Goal: Task Accomplishment & Management: Manage account settings

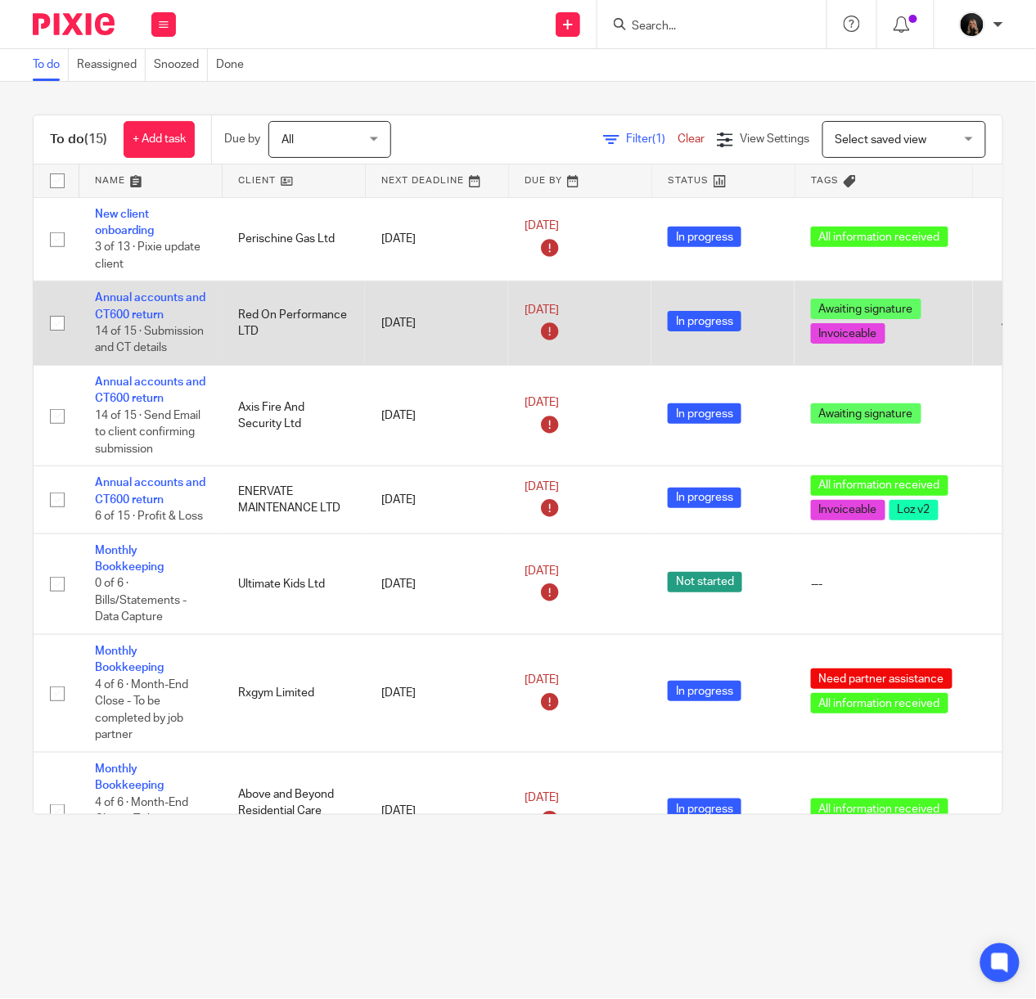
click at [135, 304] on td "Annual accounts and CT600 return 14 of 15 · Submission and CT details" at bounding box center [150, 324] width 143 height 84
click at [144, 298] on link "Annual accounts and CT600 return" at bounding box center [150, 306] width 110 height 28
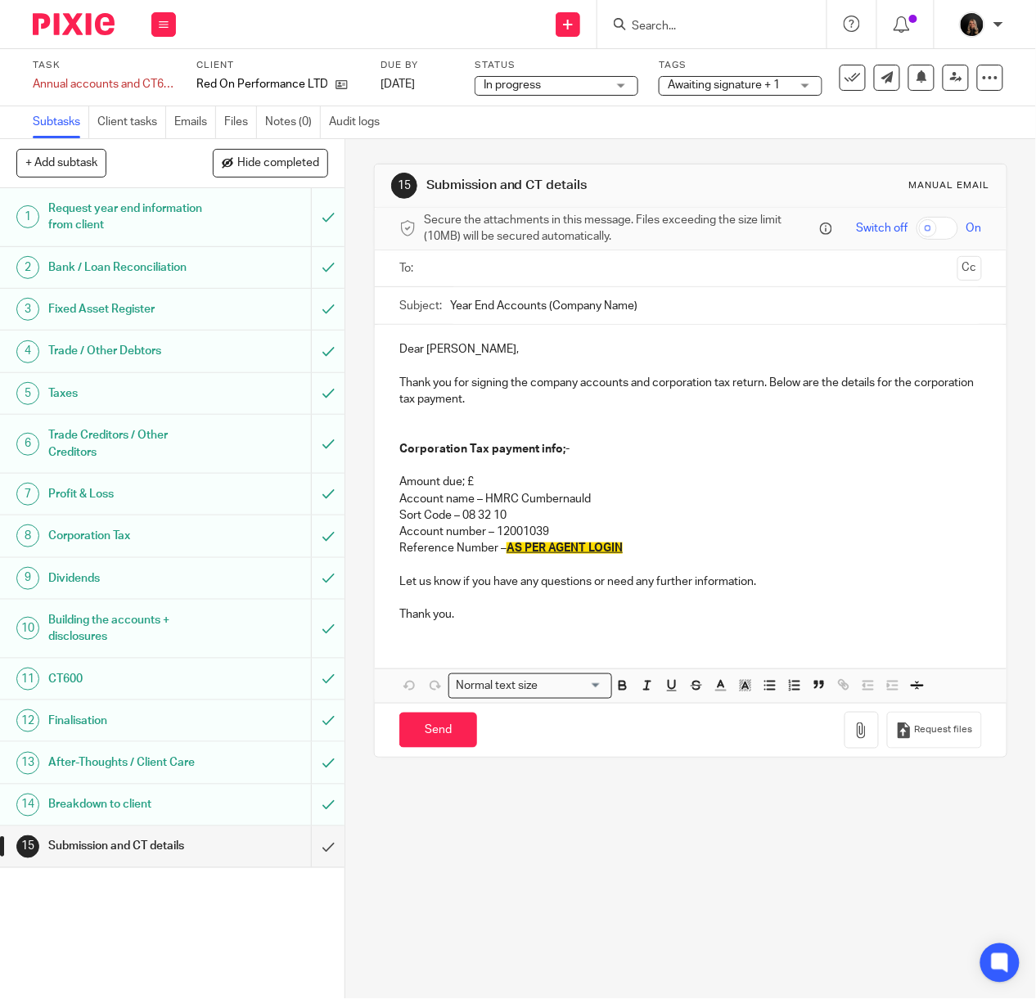
click at [131, 534] on h1 "Corporation Tax" at bounding box center [130, 536] width 164 height 25
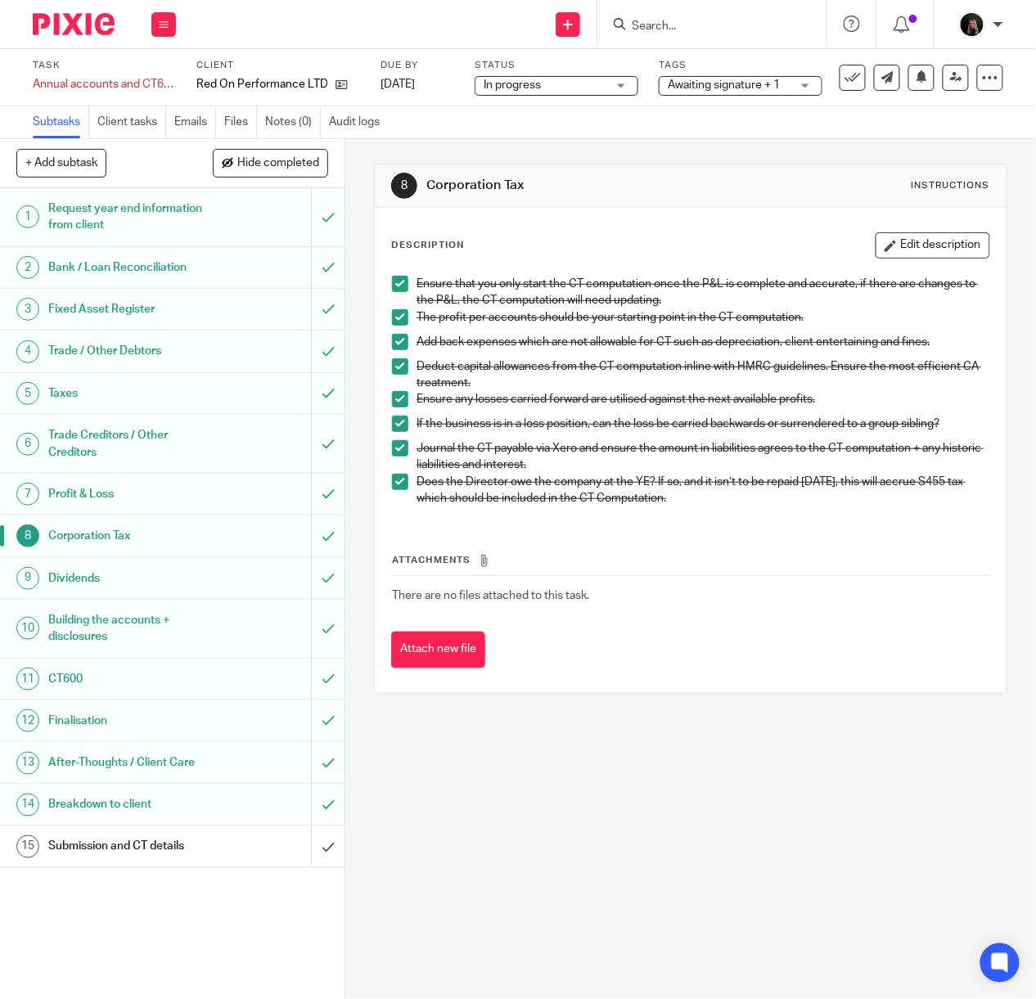
click at [98, 678] on h1 "CT600" at bounding box center [130, 679] width 164 height 25
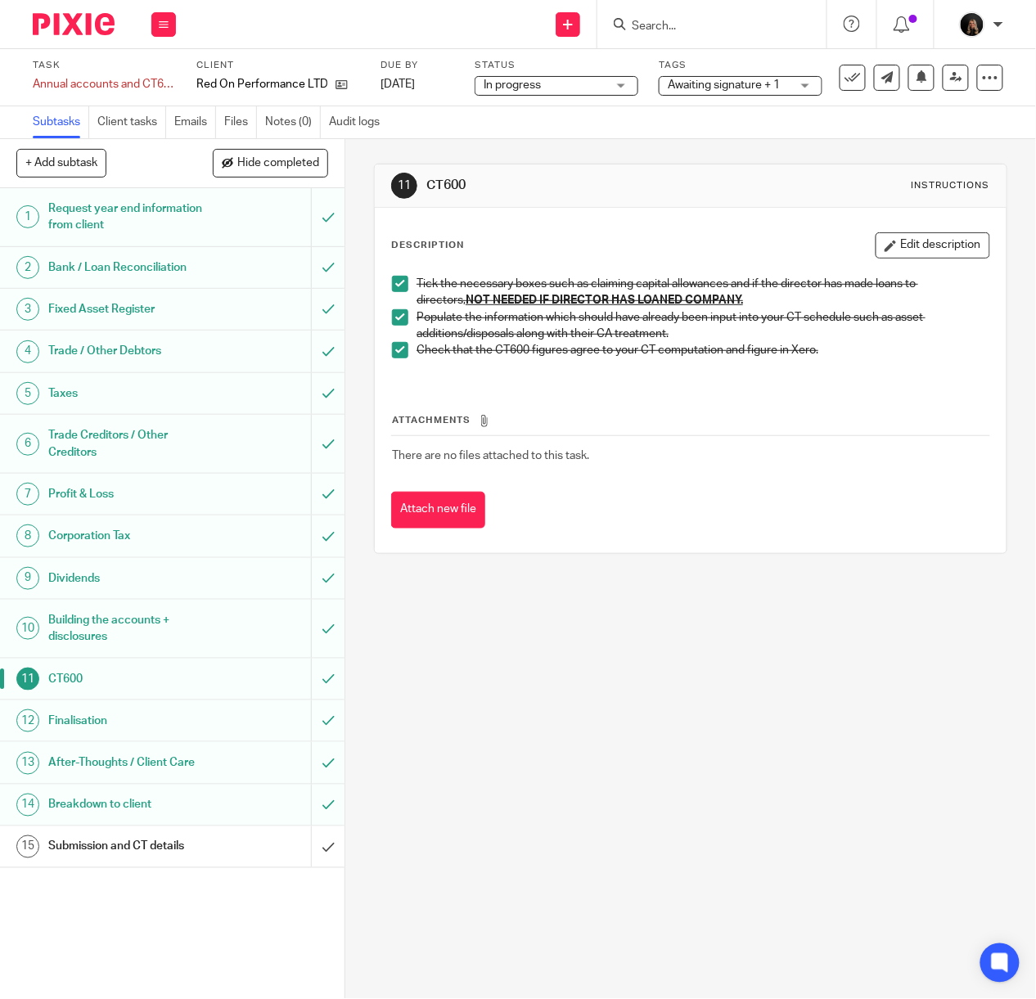
click at [133, 543] on h1 "Corporation Tax" at bounding box center [130, 536] width 164 height 25
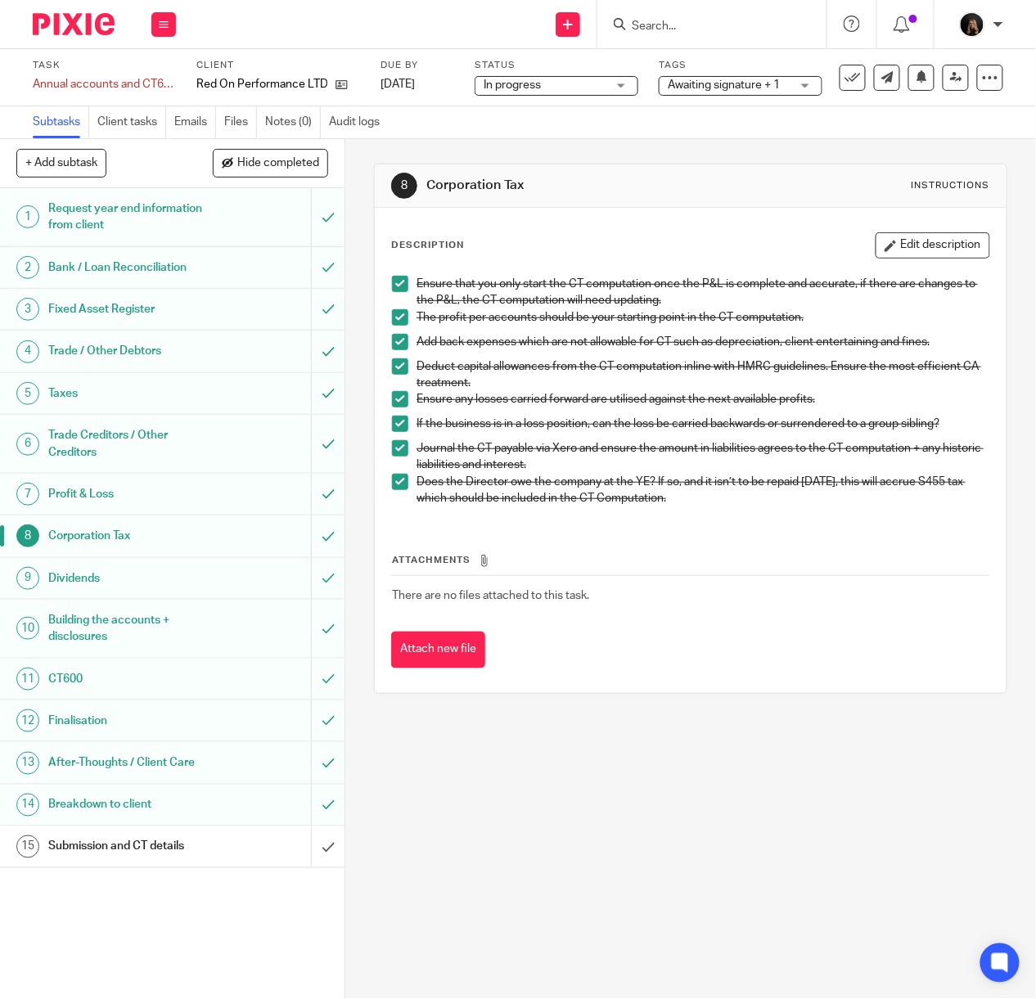
click at [83, 27] on img at bounding box center [74, 24] width 82 height 22
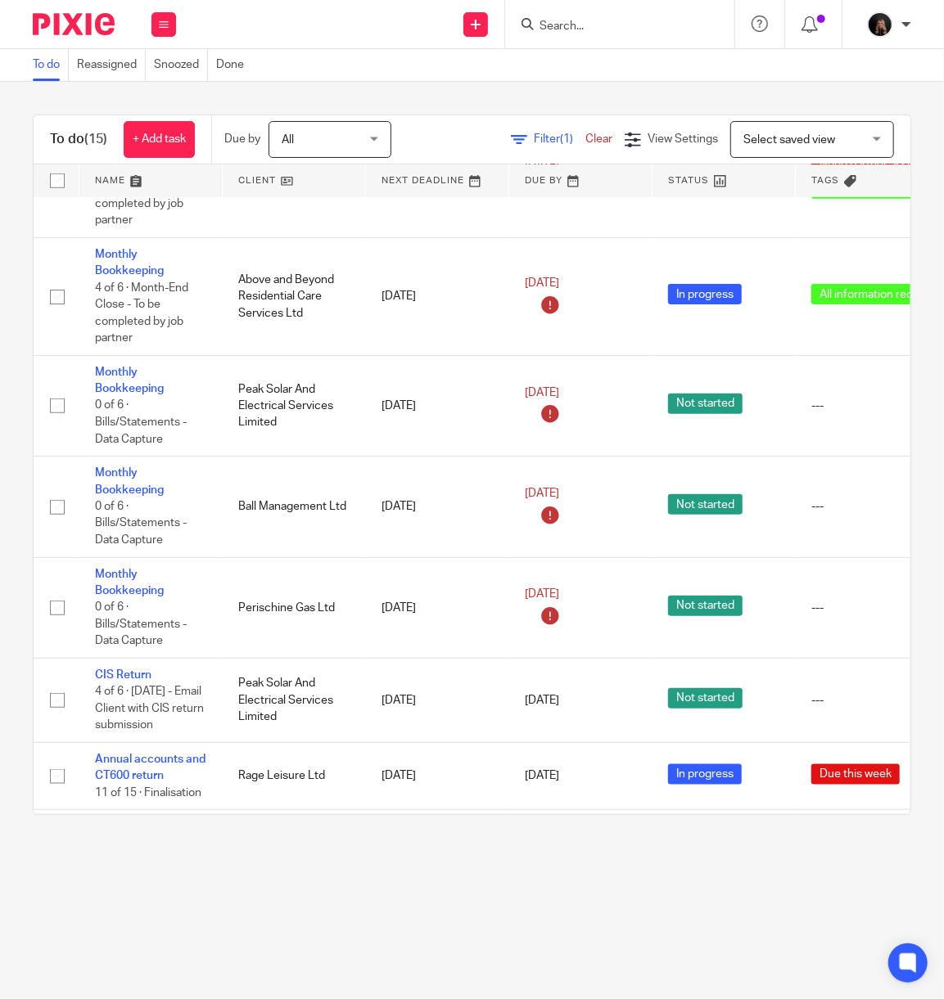
scroll to position [806, 0]
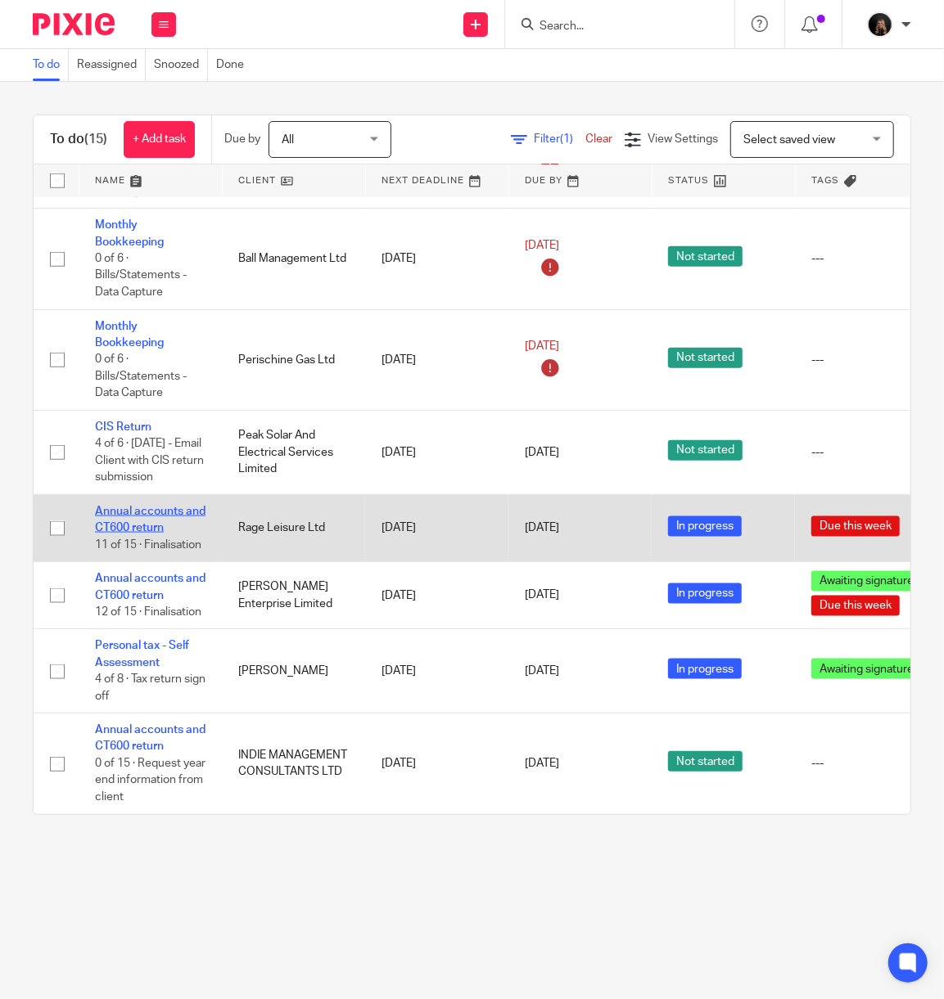
click at [159, 506] on link "Annual accounts and CT600 return" at bounding box center [150, 520] width 110 height 28
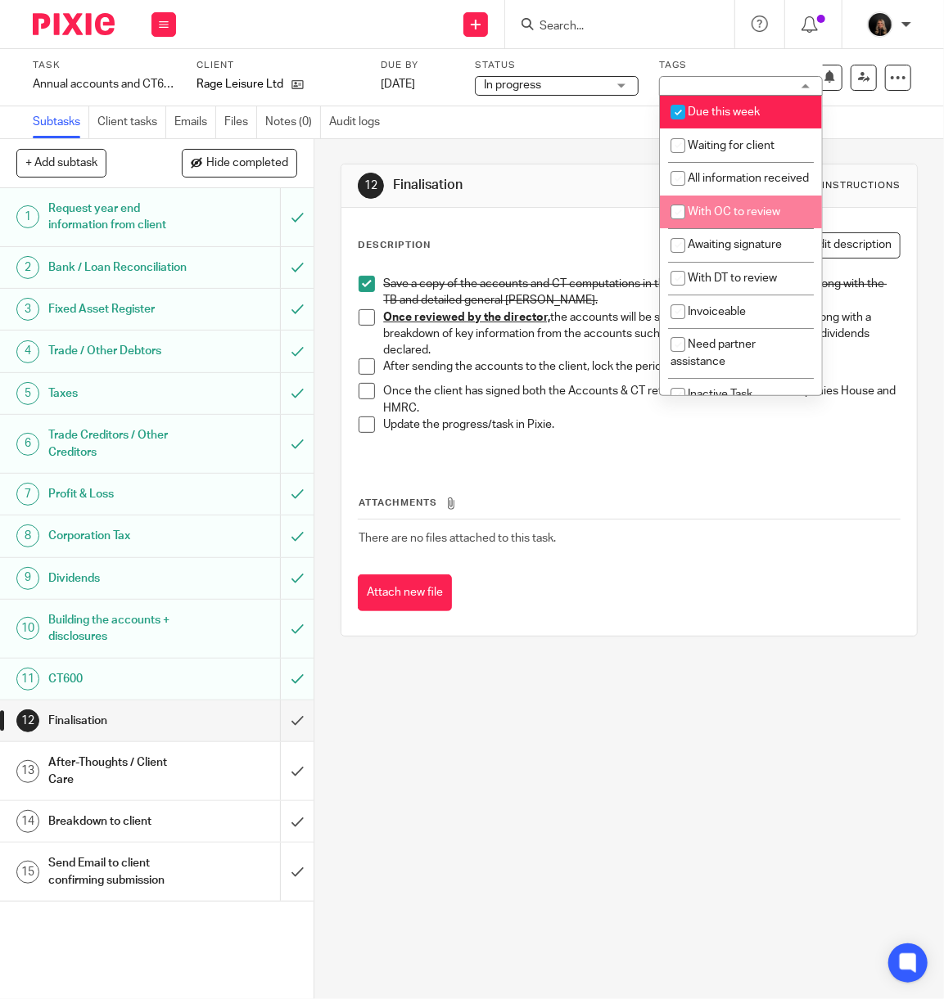
click at [737, 229] on li "With OC to review" at bounding box center [741, 213] width 162 height 34
checkbox input "true"
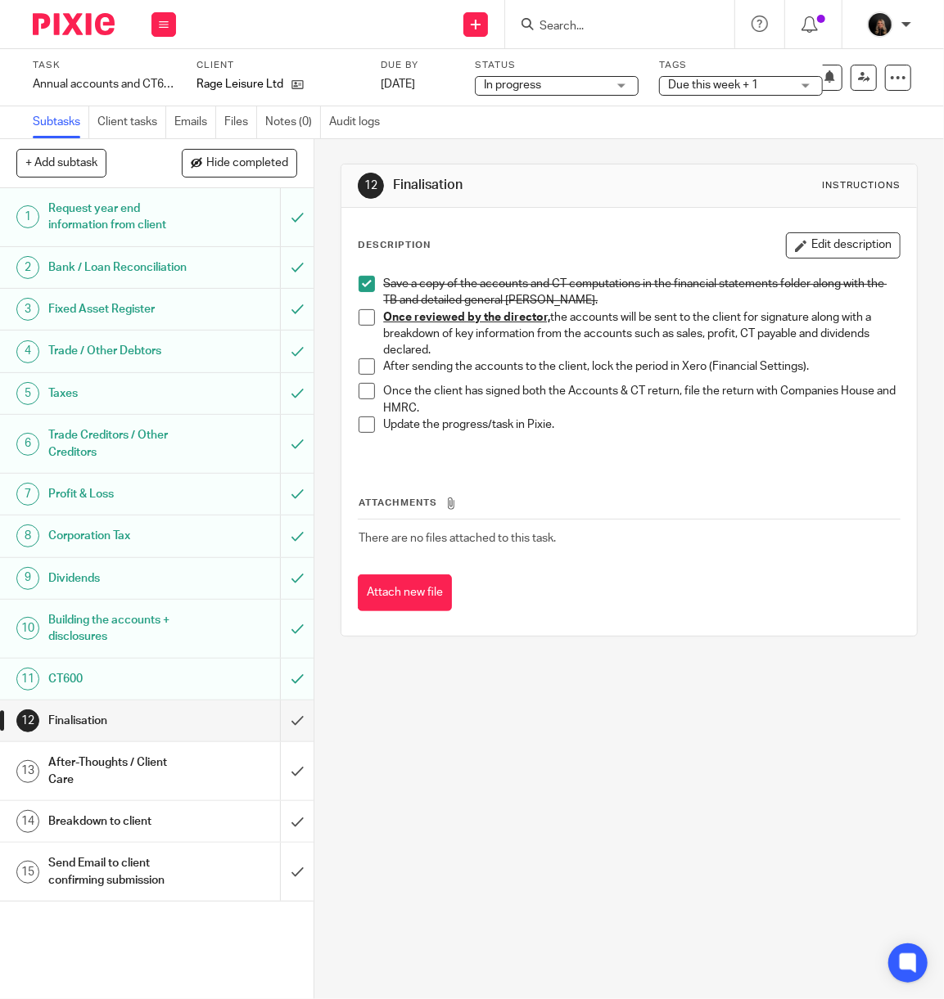
click at [656, 692] on div "12 Finalisation Instructions Description Edit description Save a copy of the ac…" at bounding box center [628, 569] width 629 height 860
click at [858, 79] on icon at bounding box center [864, 77] width 12 height 12
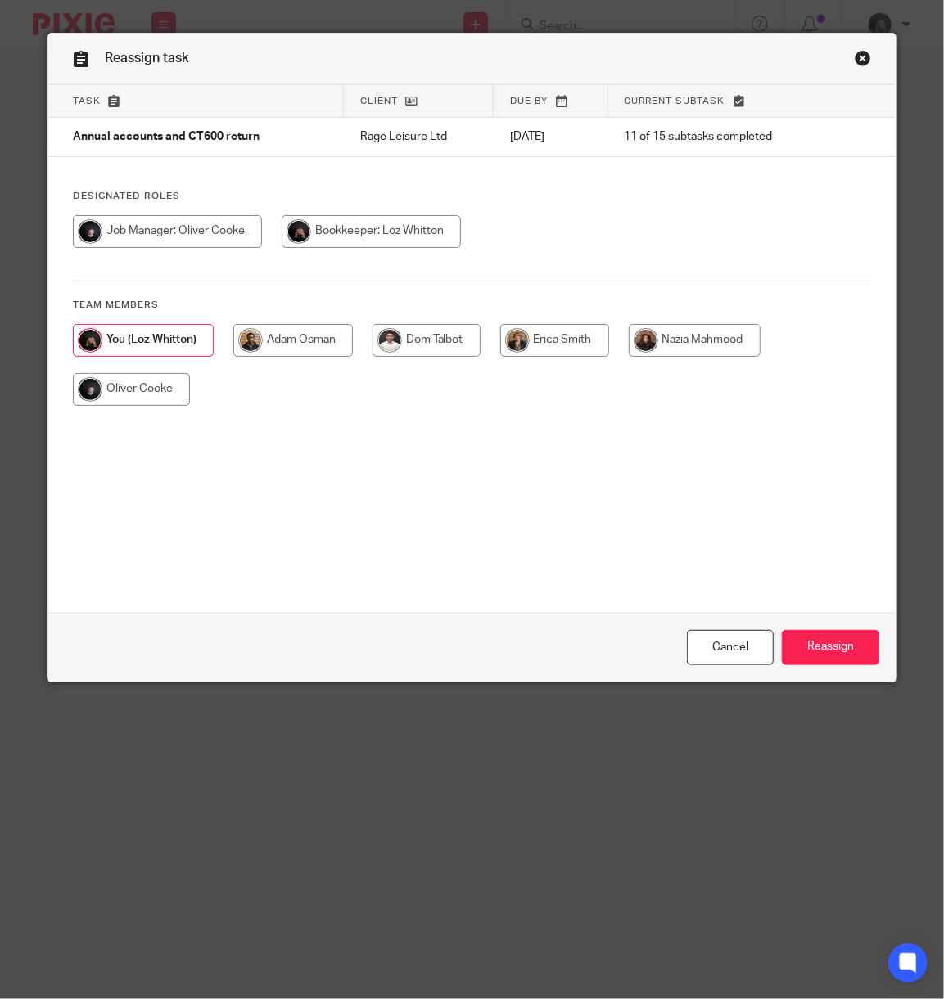
click at [139, 384] on input "radio" at bounding box center [131, 389] width 117 height 33
radio input "true"
click at [810, 656] on input "Reassign" at bounding box center [830, 647] width 97 height 35
